Goal: Transaction & Acquisition: Subscribe to service/newsletter

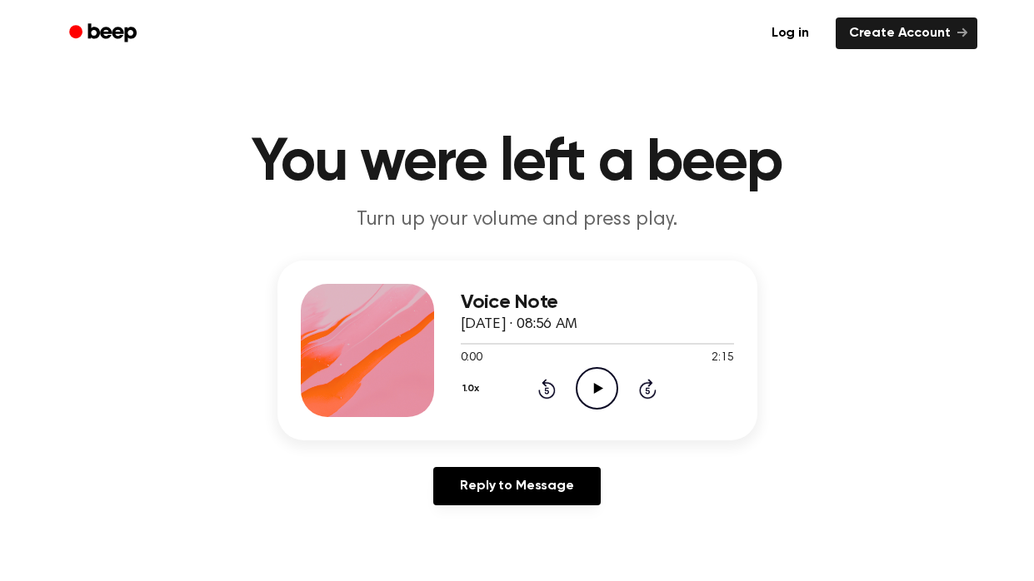
click at [591, 382] on icon "Play Audio" at bounding box center [597, 388] width 42 height 42
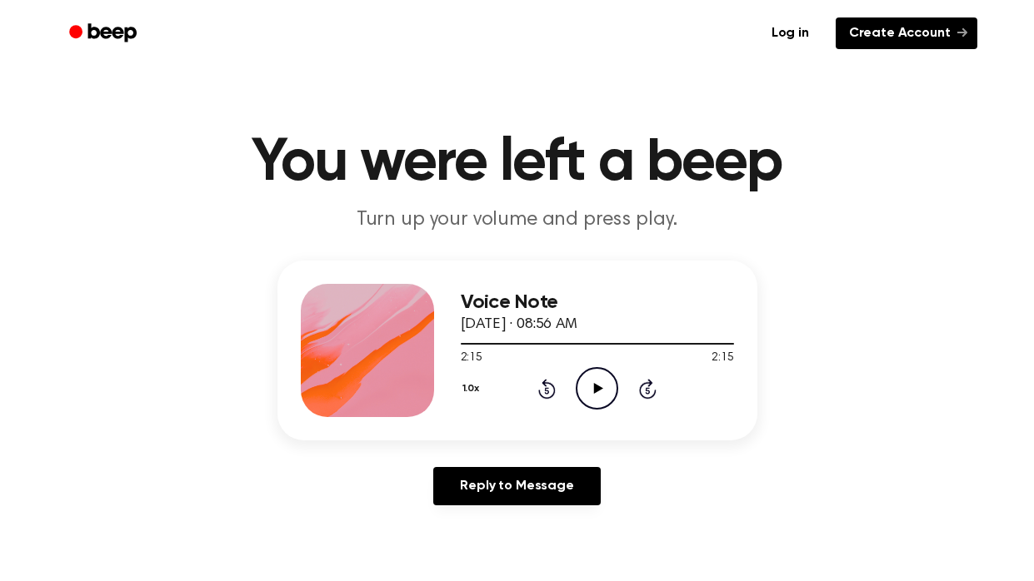
click at [920, 24] on link "Create Account" at bounding box center [907, 33] width 142 height 32
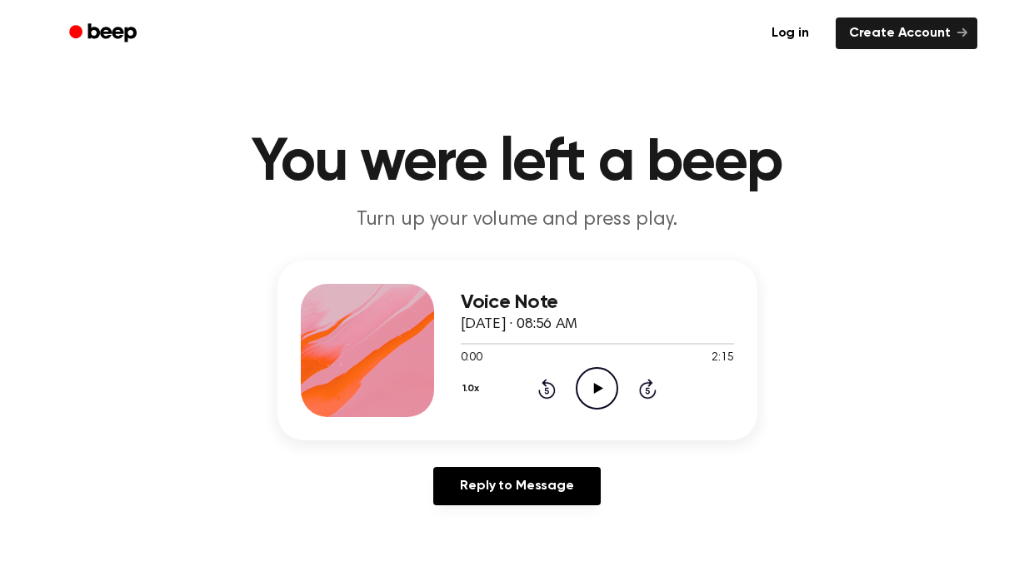
click at [461, 399] on button "1.0x" at bounding box center [473, 389] width 25 height 28
click at [471, 556] on div "1.5x" at bounding box center [493, 544] width 64 height 31
click at [593, 403] on icon "Play Audio" at bounding box center [597, 388] width 42 height 42
click at [471, 400] on button "1.5x" at bounding box center [473, 389] width 24 height 28
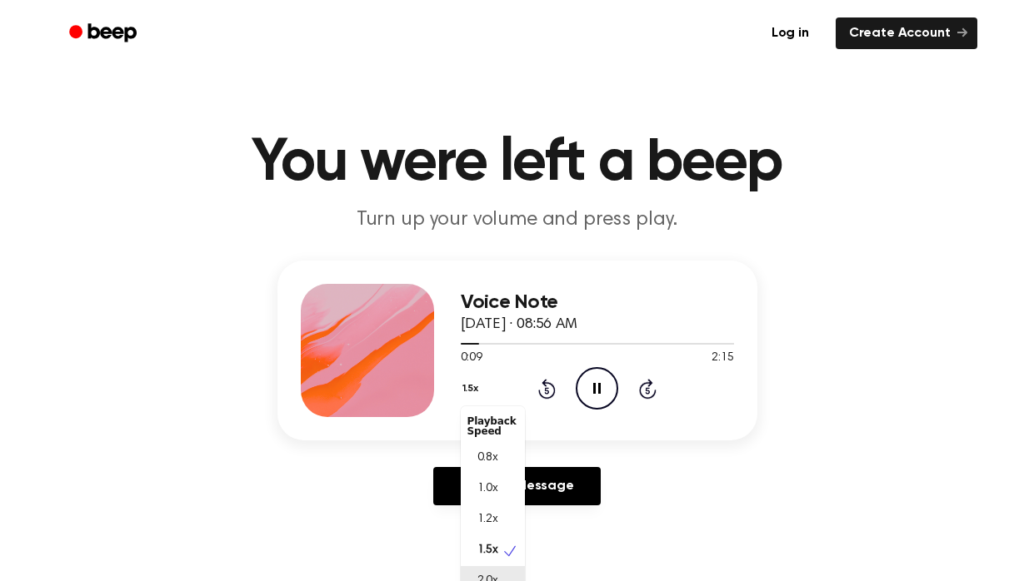
click at [501, 579] on div "2.0x" at bounding box center [493, 581] width 64 height 31
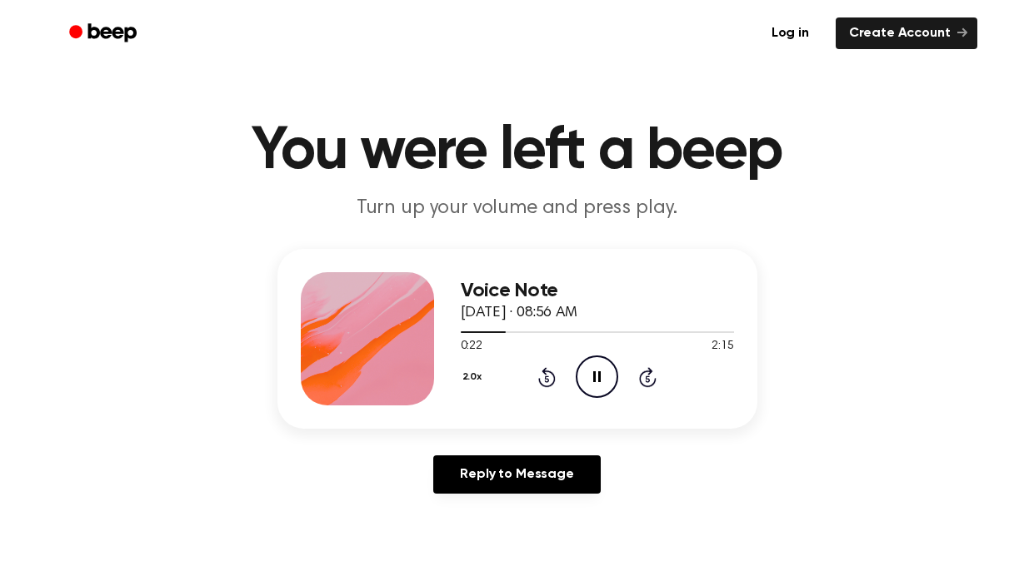
click at [469, 377] on button "2.0x" at bounding box center [474, 377] width 27 height 28
click at [486, 437] on span "0.8x" at bounding box center [487, 443] width 21 height 17
click at [471, 377] on button "0.8x" at bounding box center [475, 377] width 28 height 28
click at [488, 502] on span "1.2x" at bounding box center [487, 508] width 21 height 17
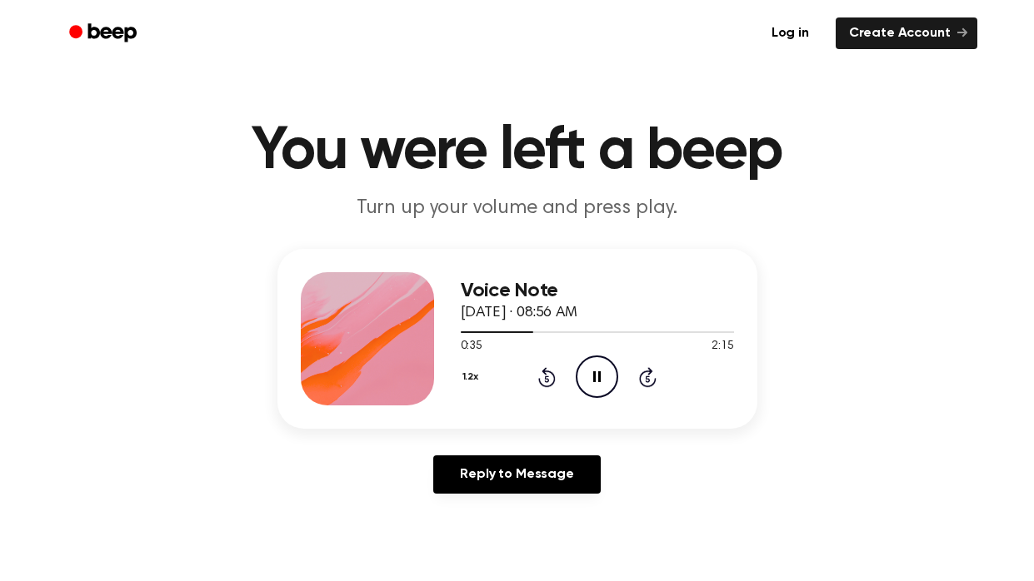
click at [466, 385] on button "1.2x" at bounding box center [473, 377] width 24 height 28
click at [495, 529] on div "1.5x" at bounding box center [493, 539] width 64 height 31
click at [466, 372] on button "1.5x" at bounding box center [473, 377] width 24 height 28
click at [499, 568] on div "2.0x" at bounding box center [493, 570] width 64 height 31
click at [471, 374] on button "2.0x" at bounding box center [474, 377] width 27 height 28
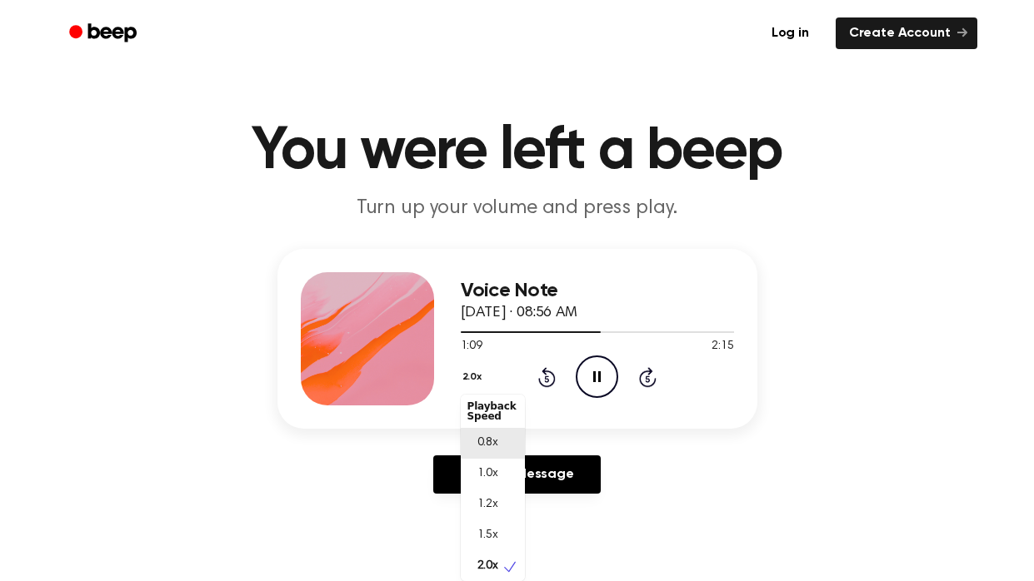
click at [486, 443] on span "0.8x" at bounding box center [487, 443] width 21 height 17
click at [465, 387] on button "0.8x" at bounding box center [475, 377] width 28 height 28
click at [510, 560] on div "2.0x" at bounding box center [493, 570] width 64 height 31
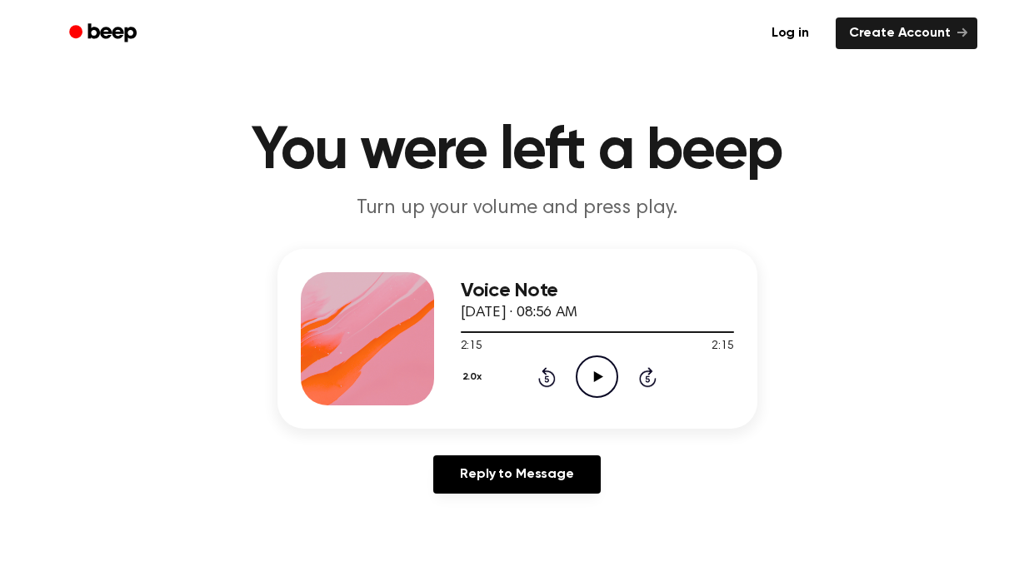
click at [594, 389] on icon "Play Audio" at bounding box center [597, 377] width 42 height 42
click at [596, 388] on icon "Pause Audio" at bounding box center [597, 377] width 42 height 42
